Goal: Task Accomplishment & Management: Manage account settings

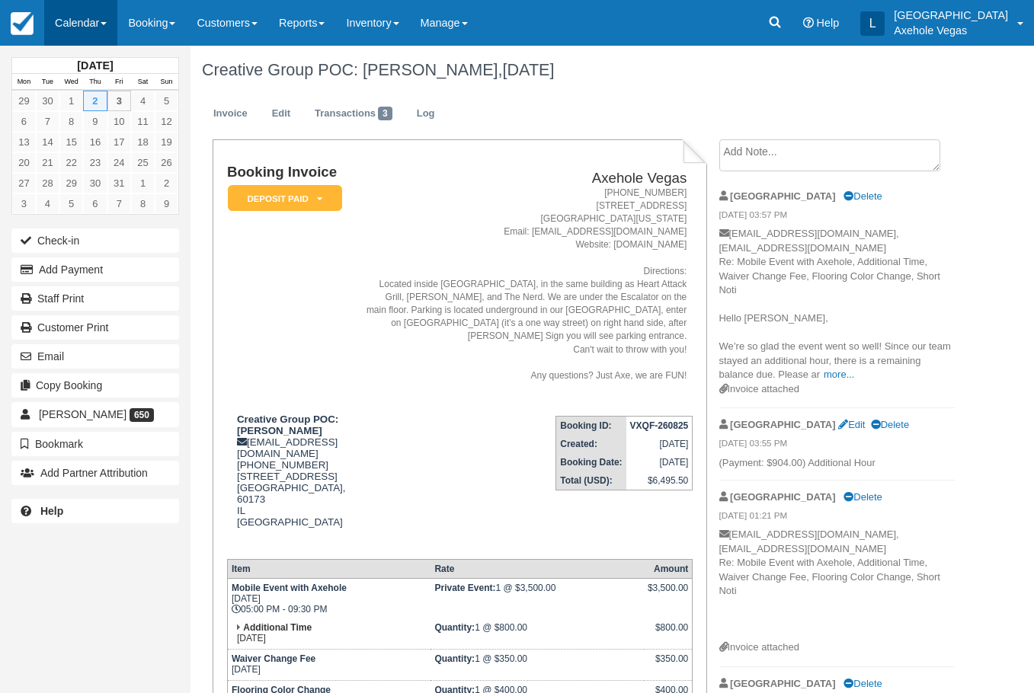
click at [92, 20] on link "Calendar" at bounding box center [80, 23] width 73 height 46
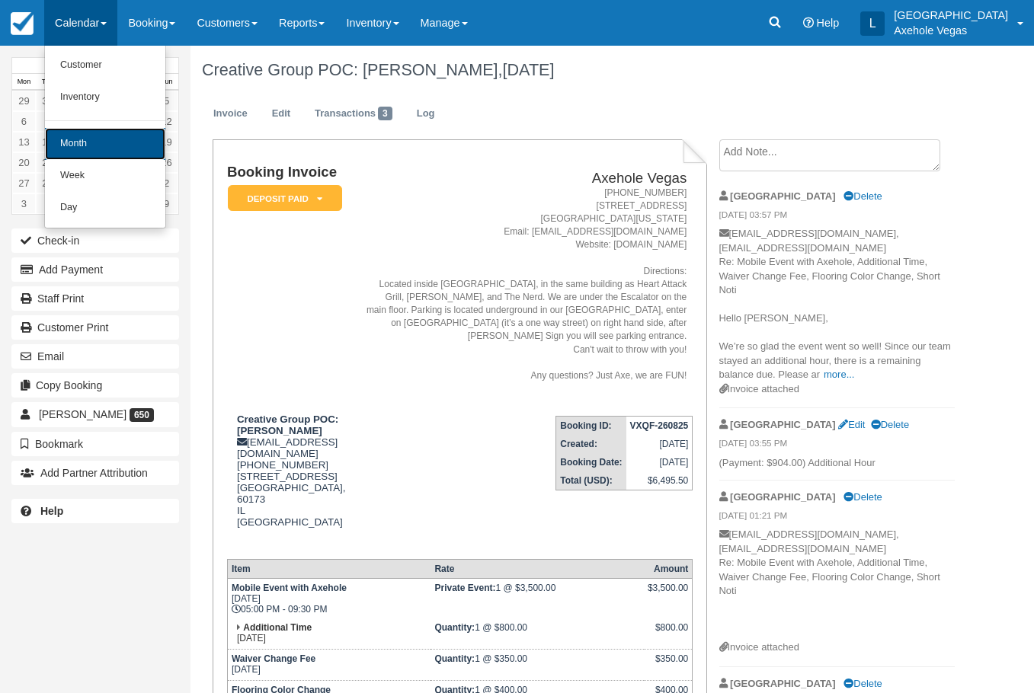
click at [139, 145] on link "Month" at bounding box center [105, 144] width 120 height 32
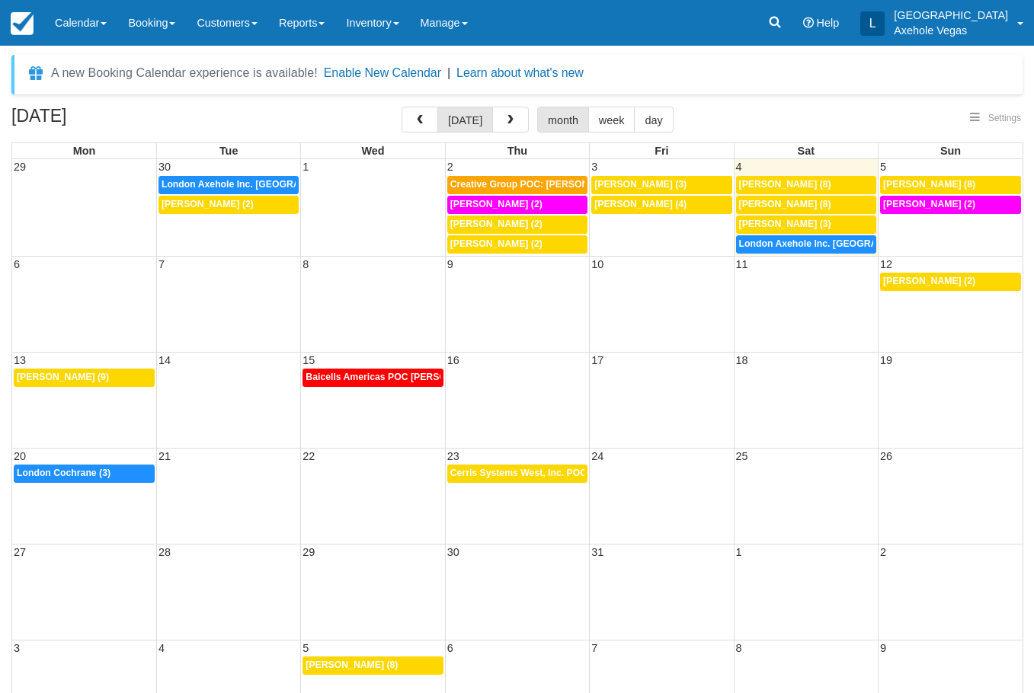
select select
click at [121, 387] on link "5p Portia Corsetti (9)" at bounding box center [84, 378] width 141 height 18
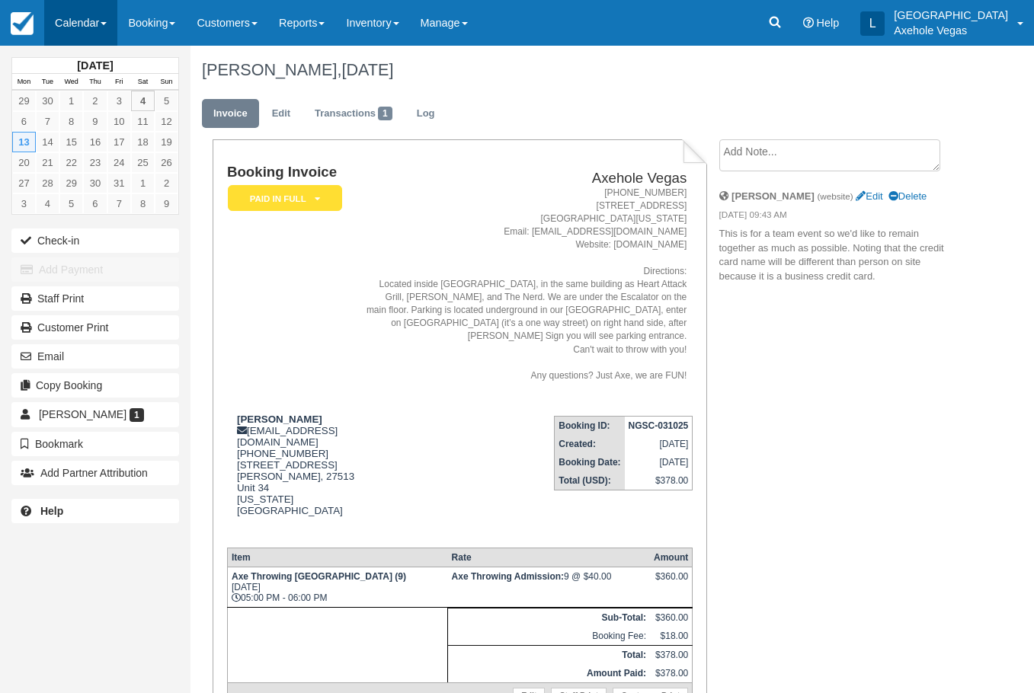
click at [92, 23] on link "Calendar" at bounding box center [80, 23] width 73 height 46
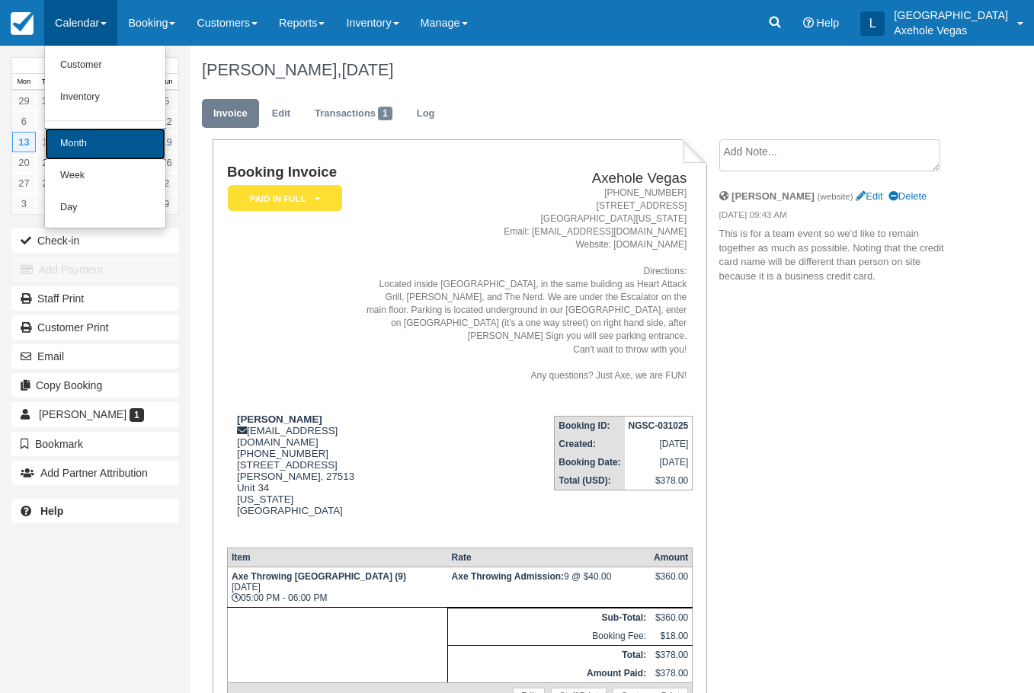
click at [91, 142] on link "Month" at bounding box center [105, 144] width 120 height 32
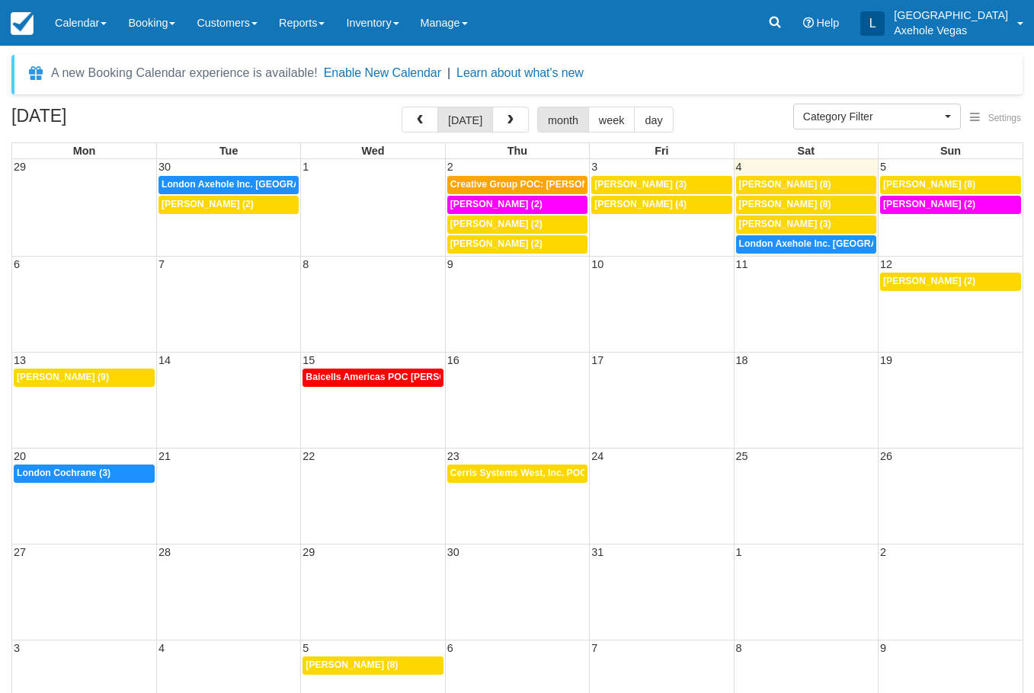
select select
click at [962, 202] on span "[PERSON_NAME] (2)" at bounding box center [929, 204] width 92 height 11
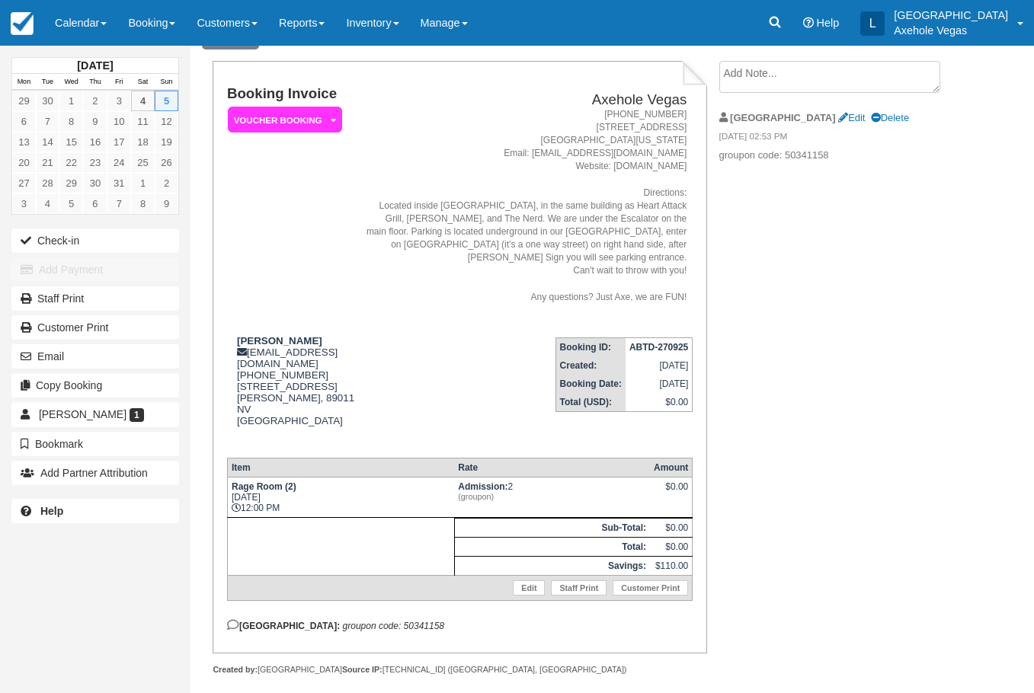
scroll to position [94, 0]
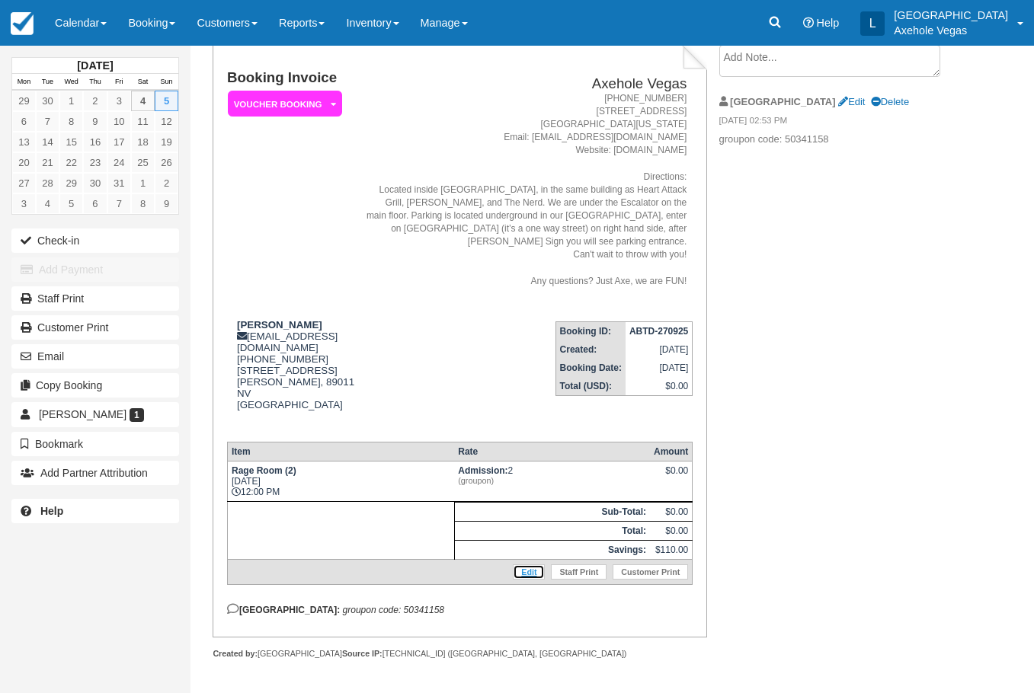
click at [525, 568] on link "Edit" at bounding box center [529, 572] width 32 height 15
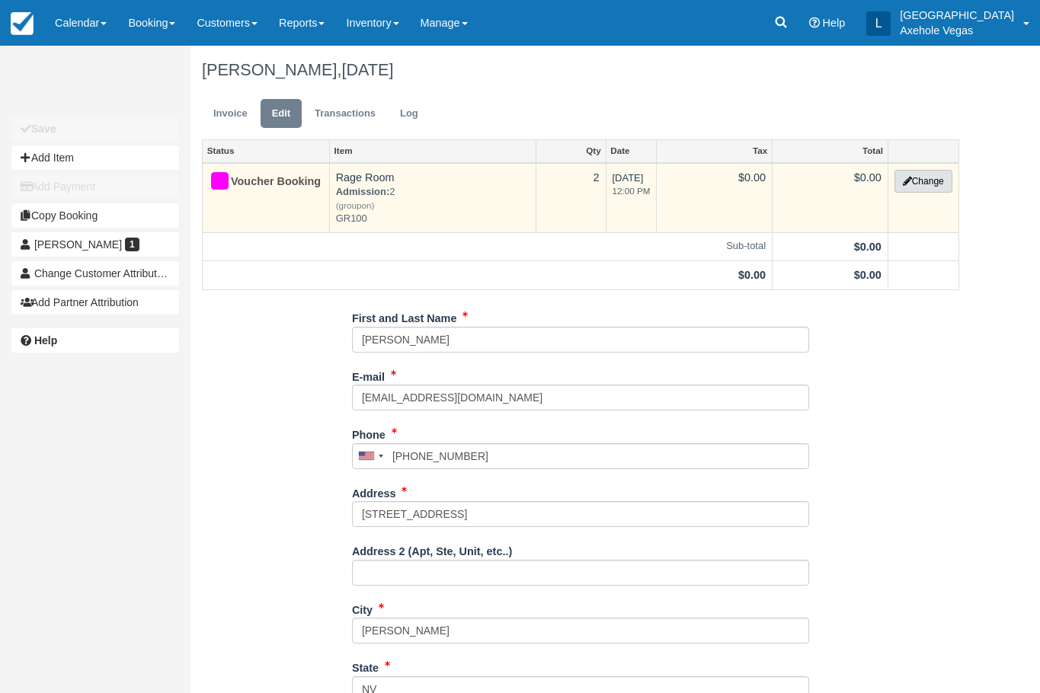
click at [908, 180] on icon "button" at bounding box center [907, 181] width 9 height 9
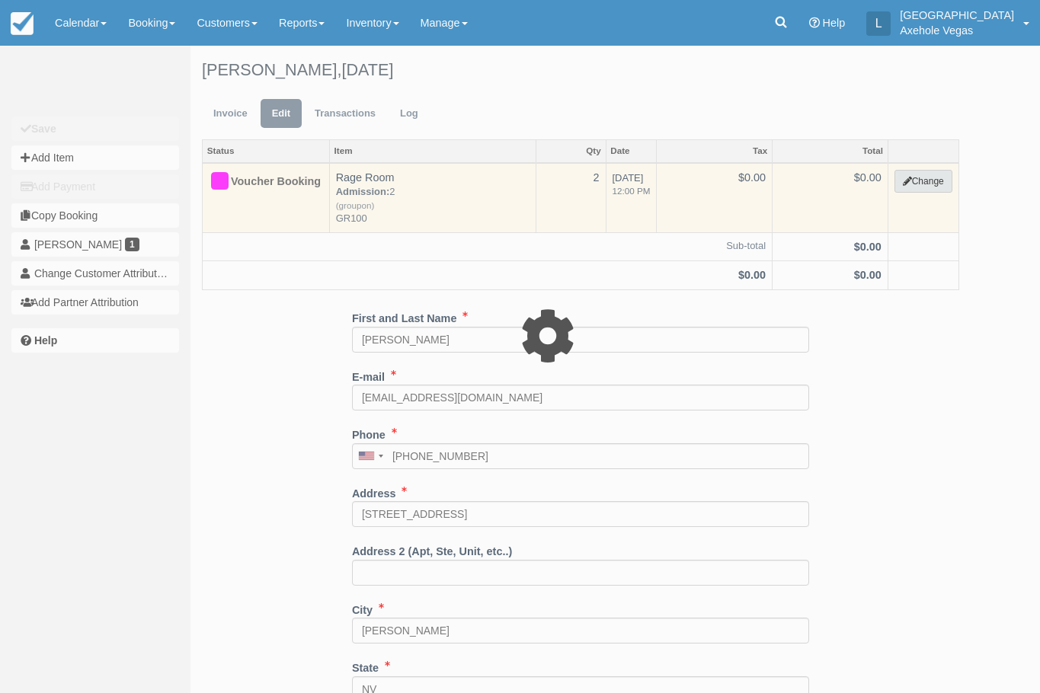
select select "43"
type input "0.00"
type input "GR100"
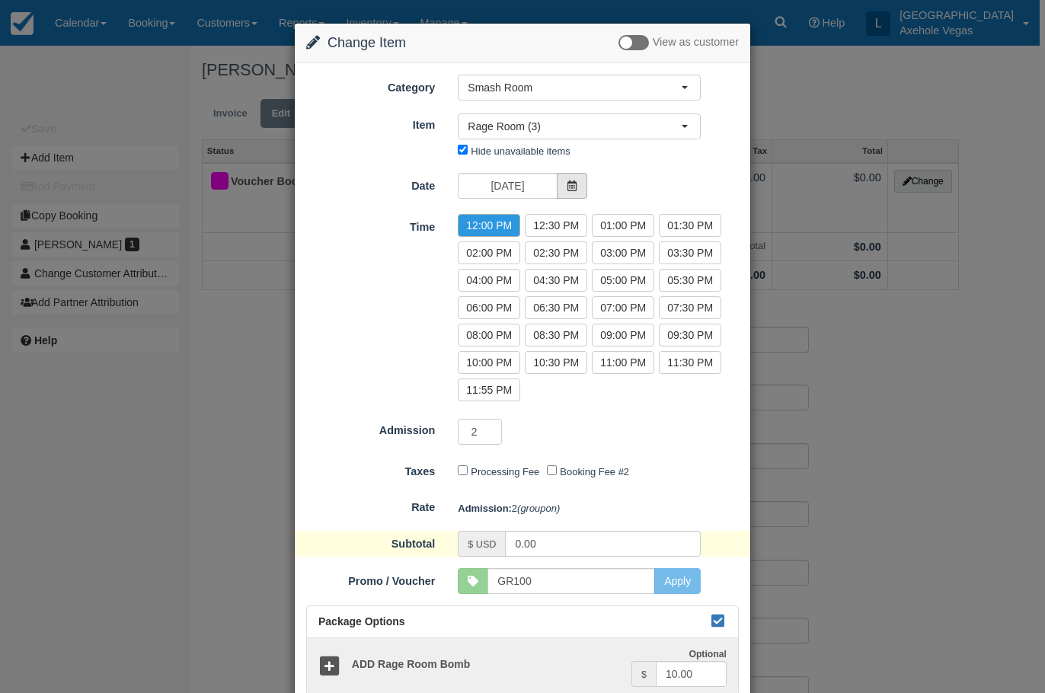
click at [568, 184] on icon at bounding box center [572, 186] width 11 height 11
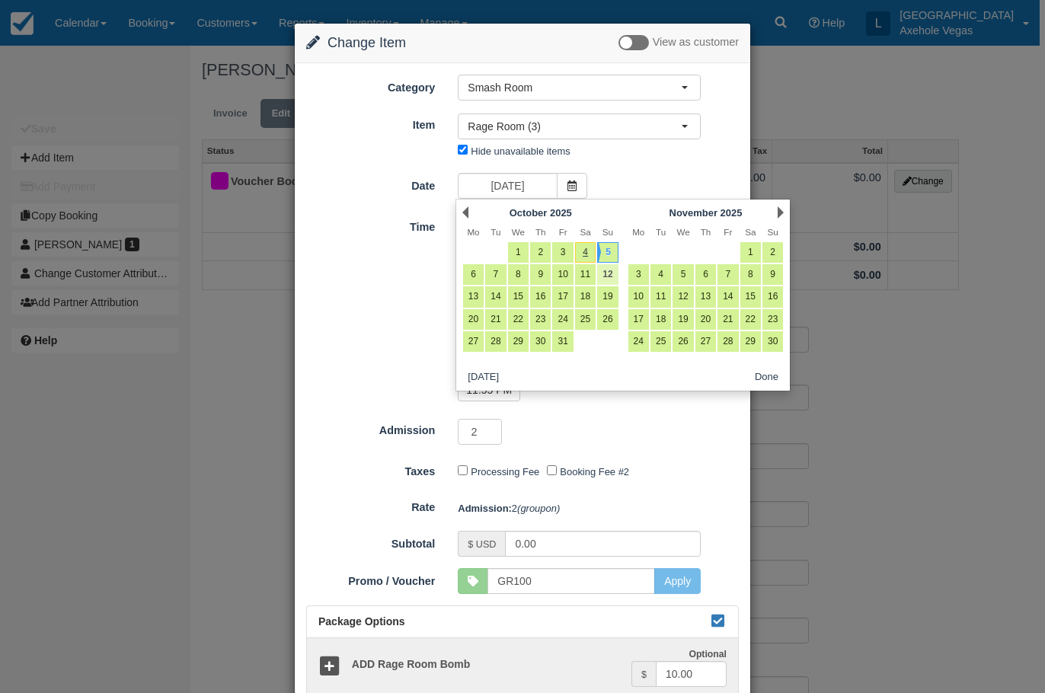
click at [611, 270] on link "12" at bounding box center [607, 274] width 21 height 21
type input "Sun 12 Oct 2025"
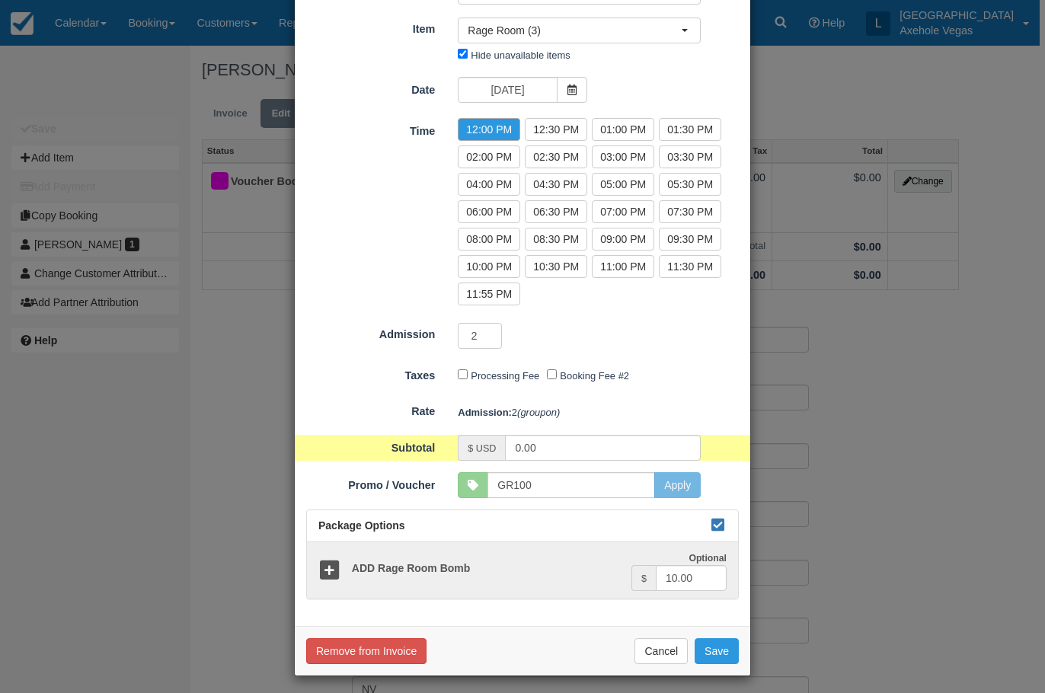
scroll to position [102, 0]
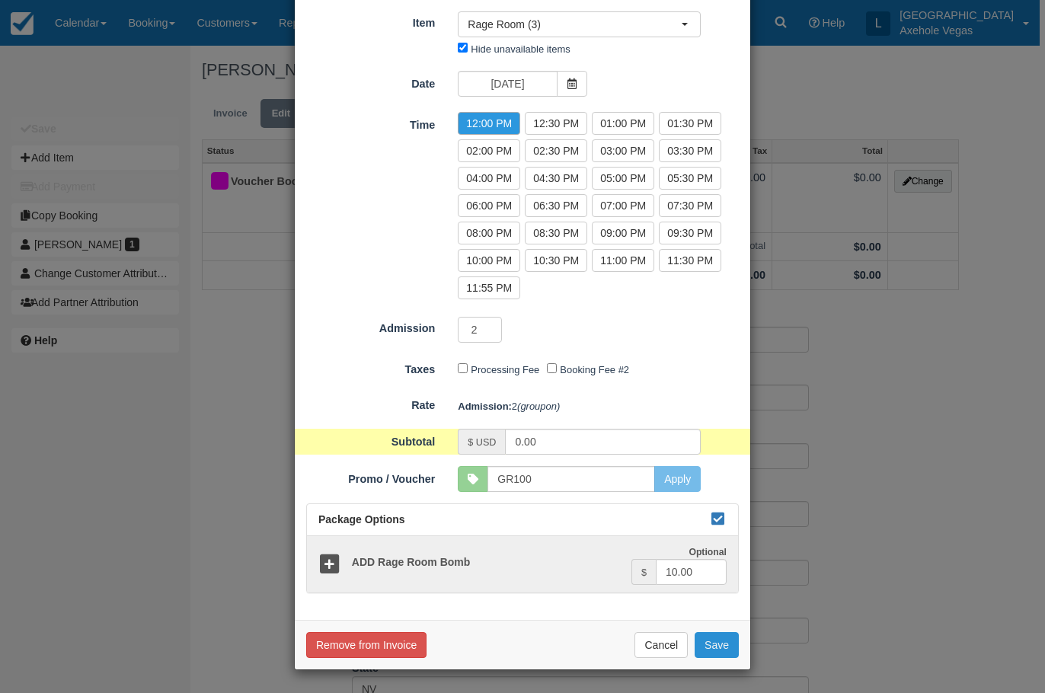
click at [714, 641] on button "Save" at bounding box center [717, 645] width 44 height 26
checkbox input "false"
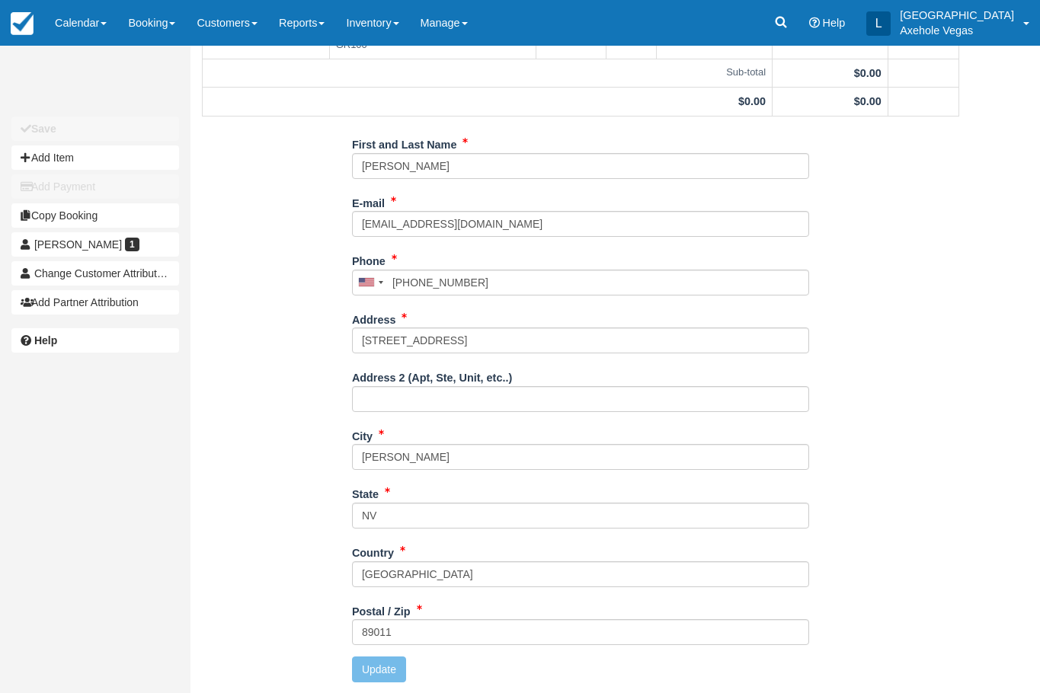
scroll to position [174, 0]
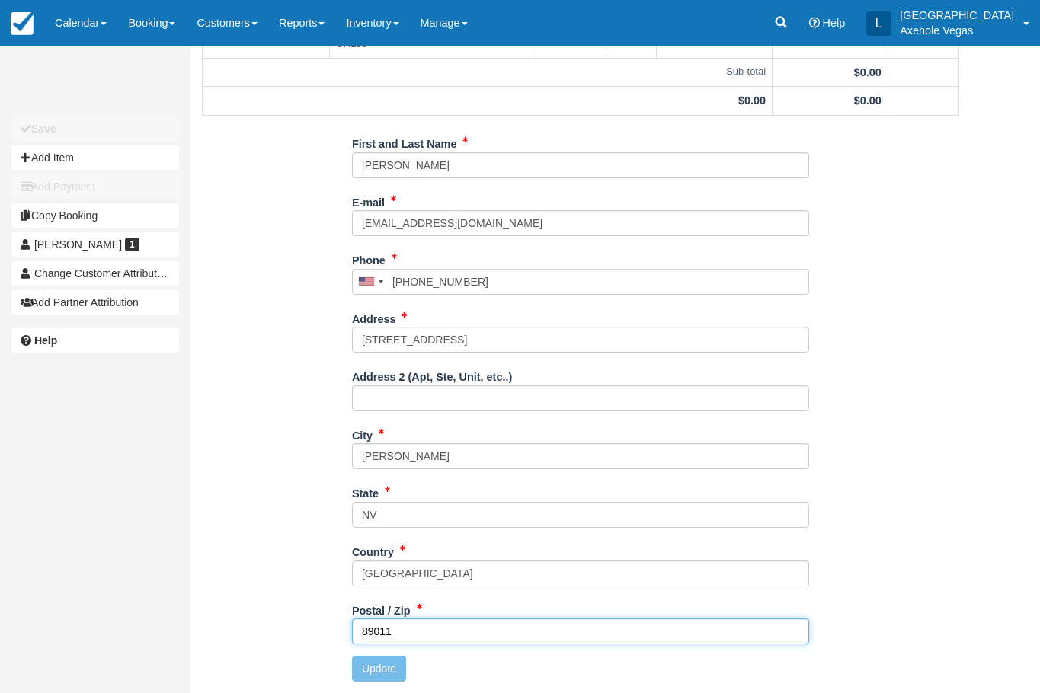
drag, startPoint x: 530, startPoint y: 642, endPoint x: 511, endPoint y: 641, distance: 19.1
click at [530, 642] on input "89011" at bounding box center [580, 632] width 457 height 26
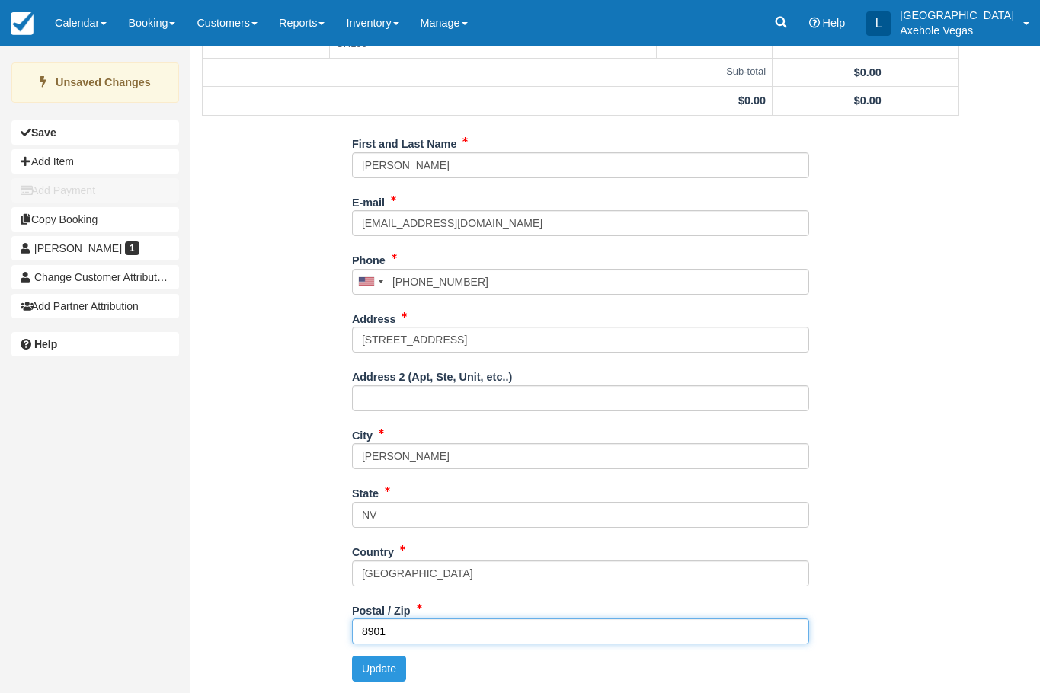
type input "89011"
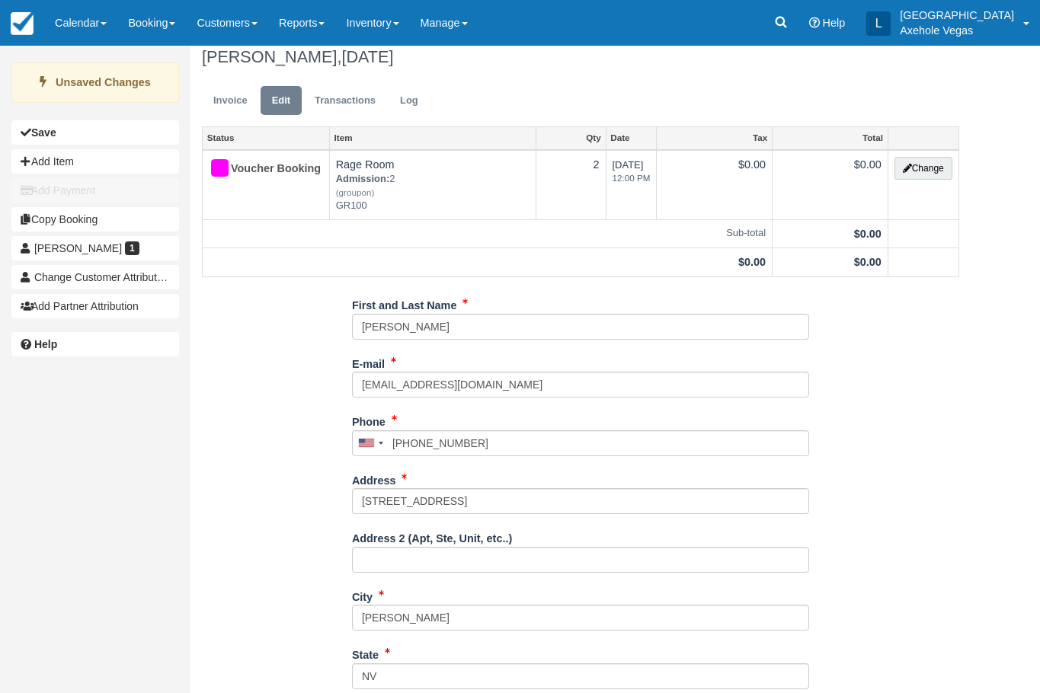
scroll to position [0, 0]
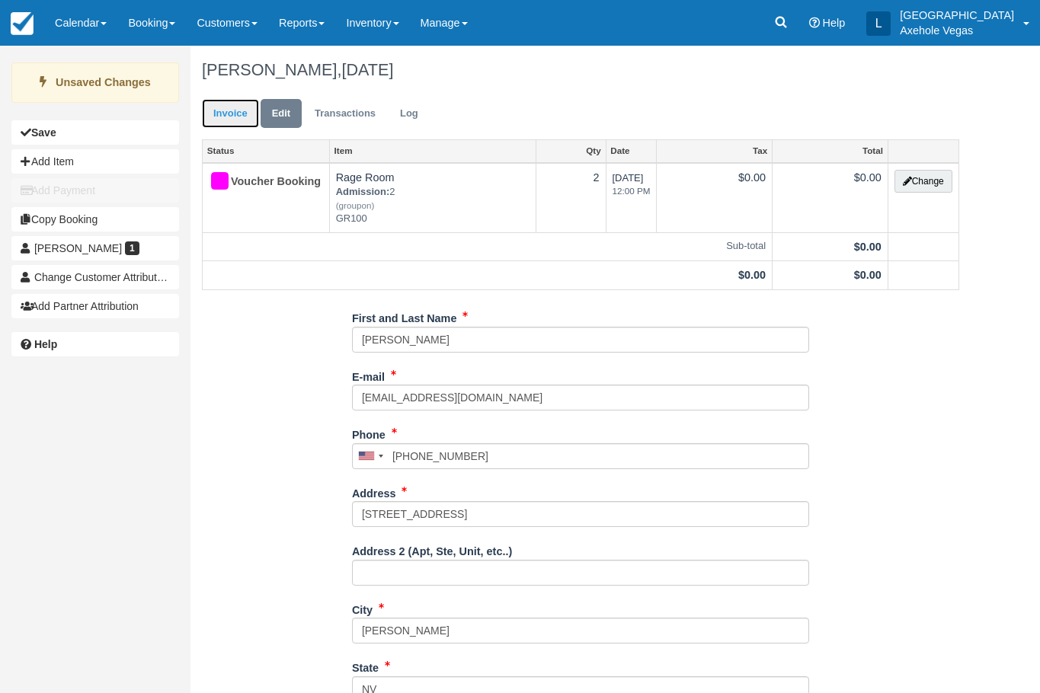
click at [246, 119] on link "Invoice" at bounding box center [230, 114] width 57 height 30
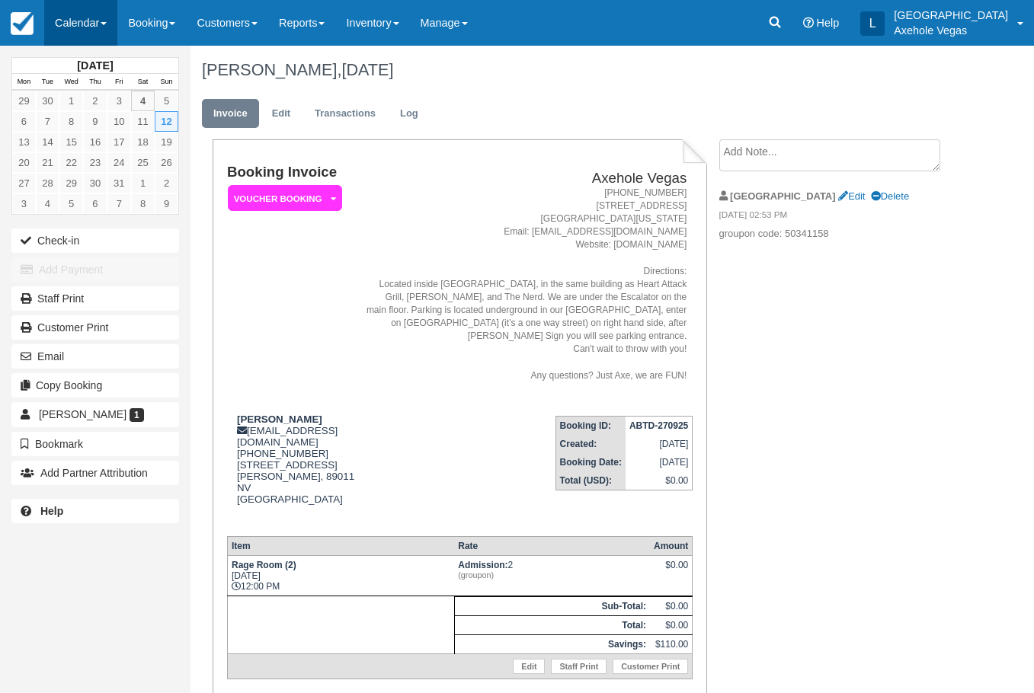
click at [53, 11] on link "Calendar" at bounding box center [80, 23] width 73 height 46
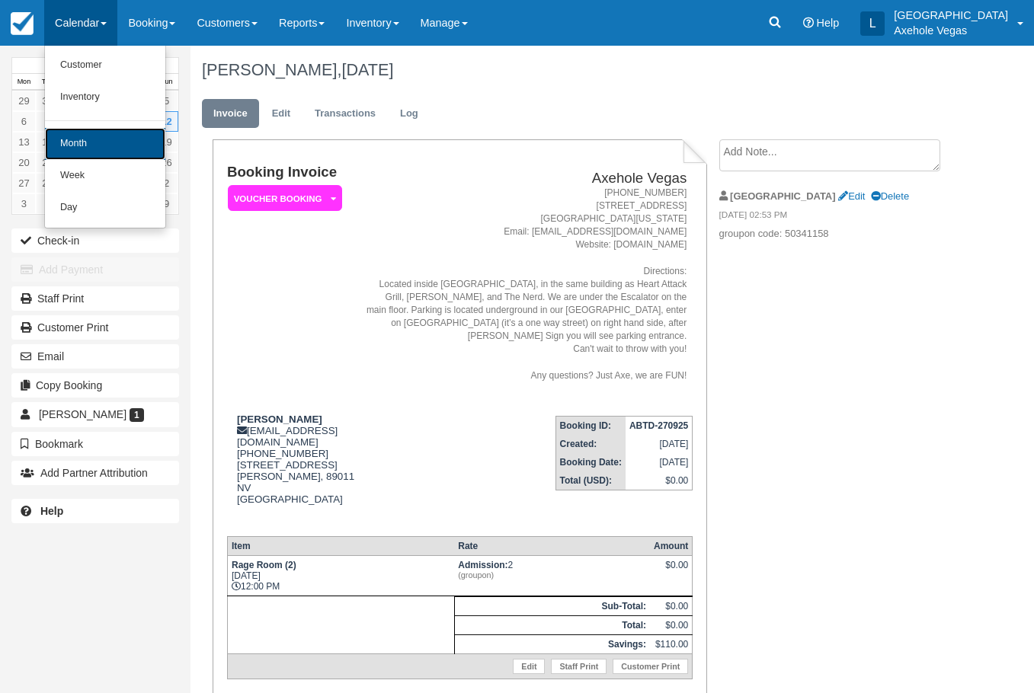
click at [95, 139] on link "Month" at bounding box center [105, 144] width 120 height 32
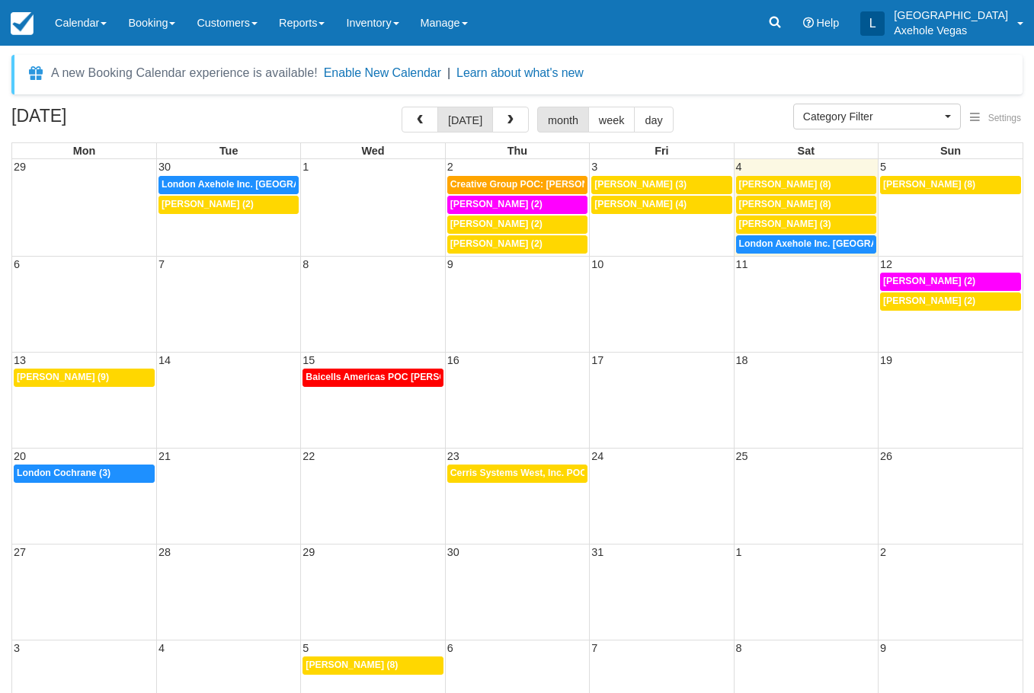
select select
